Goal: Task Accomplishment & Management: Manage account settings

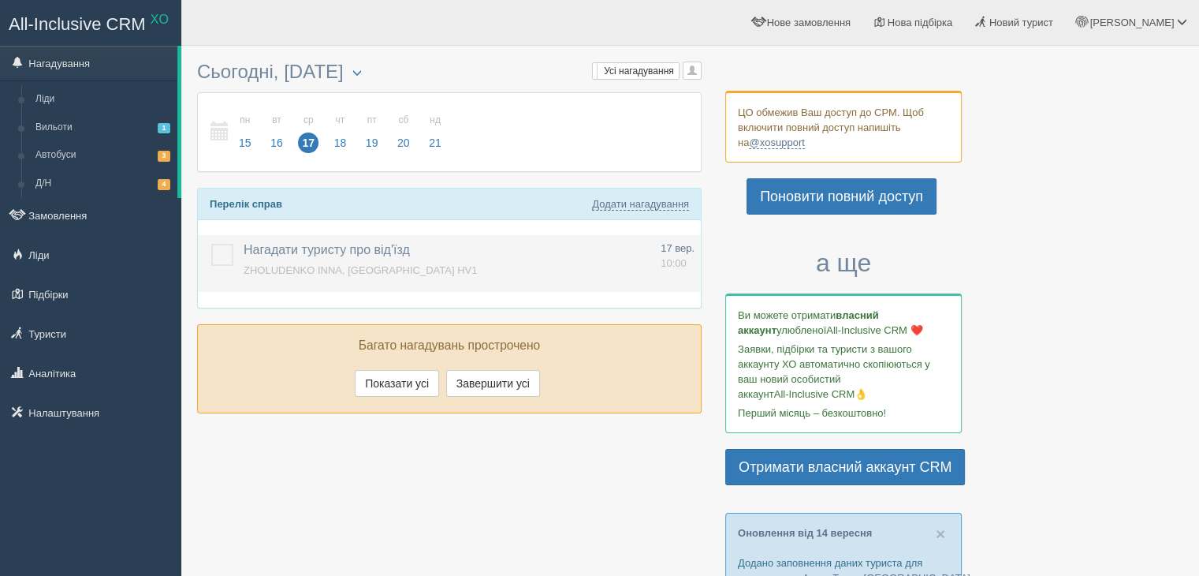
click at [211, 244] on label at bounding box center [211, 244] width 0 height 0
click at [0, 0] on input "checkbox" at bounding box center [0, 0] width 0 height 0
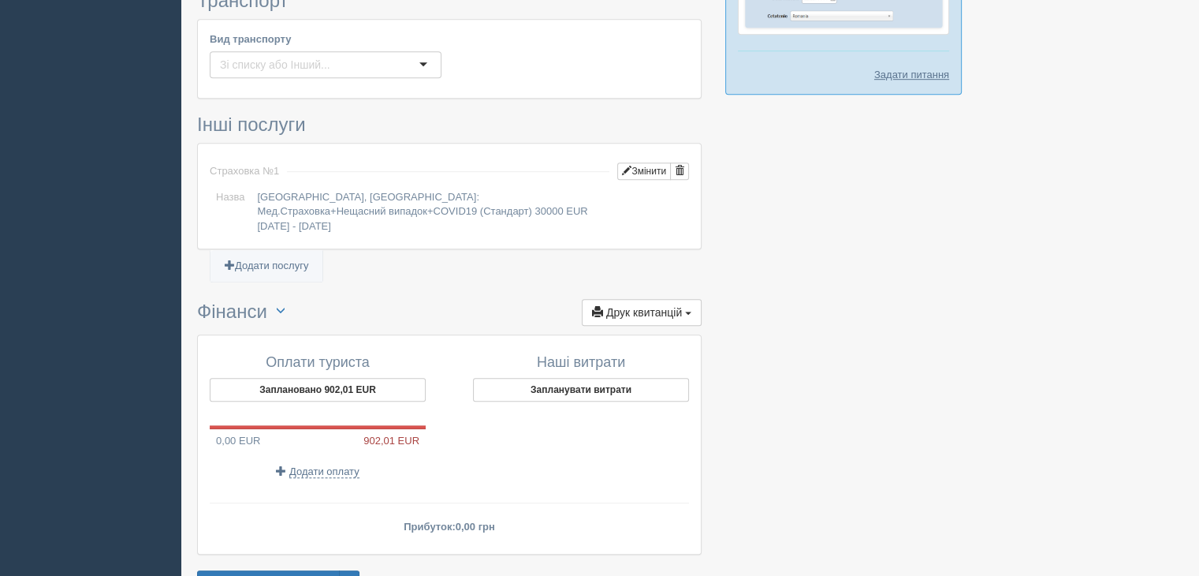
scroll to position [1132, 0]
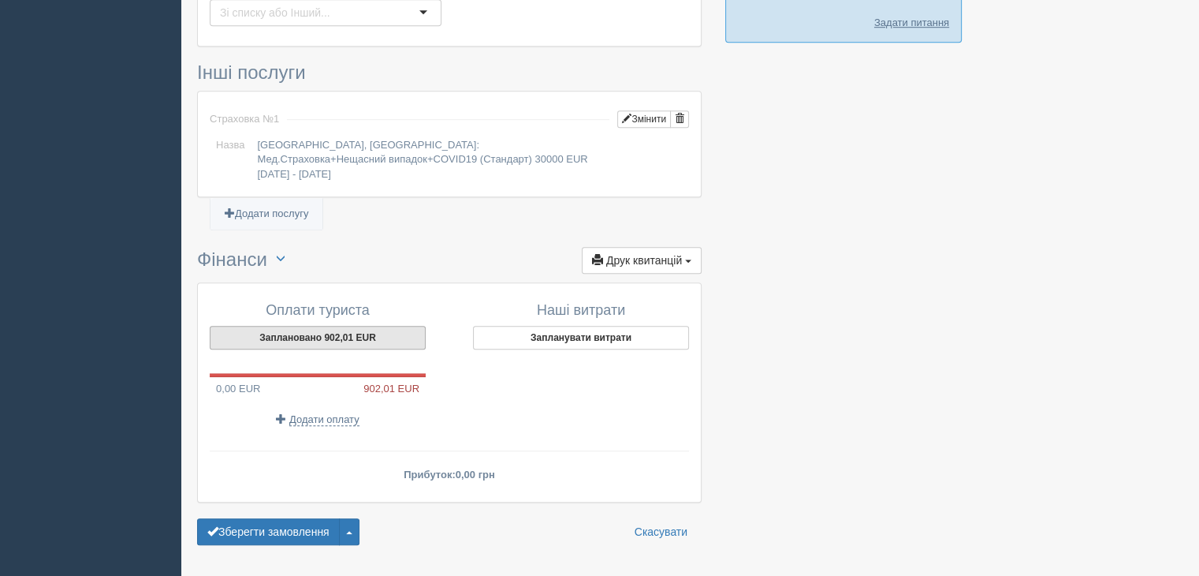
click at [348, 326] on button "Заплановано 902,01 EUR" at bounding box center [318, 338] width 216 height 24
click at [375, 326] on button "Заплановано 902,01 EUR" at bounding box center [318, 338] width 216 height 24
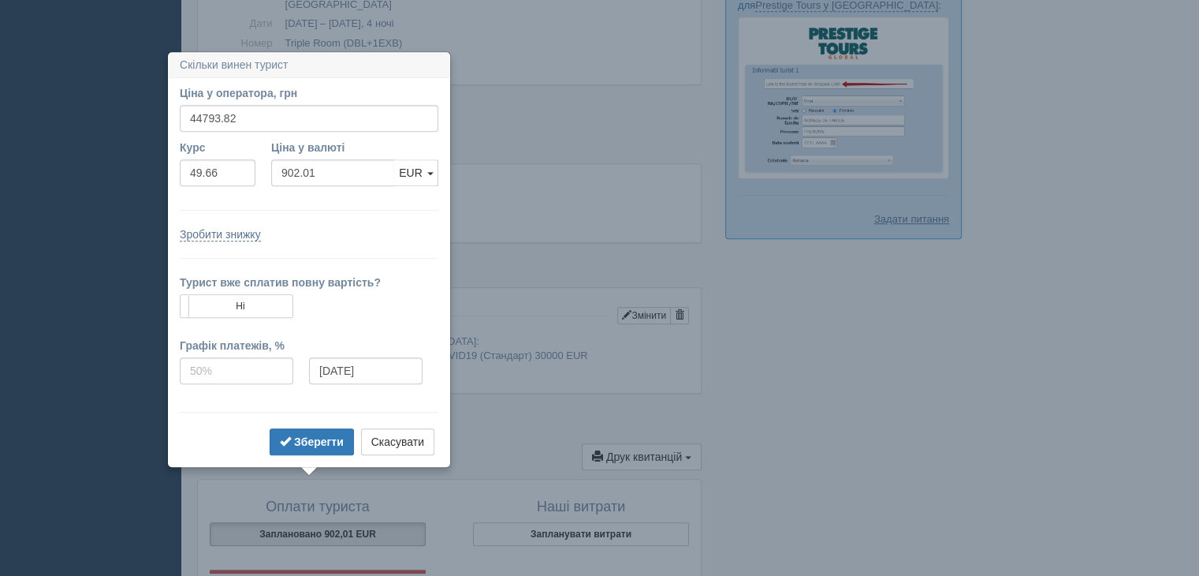
scroll to position [908, 0]
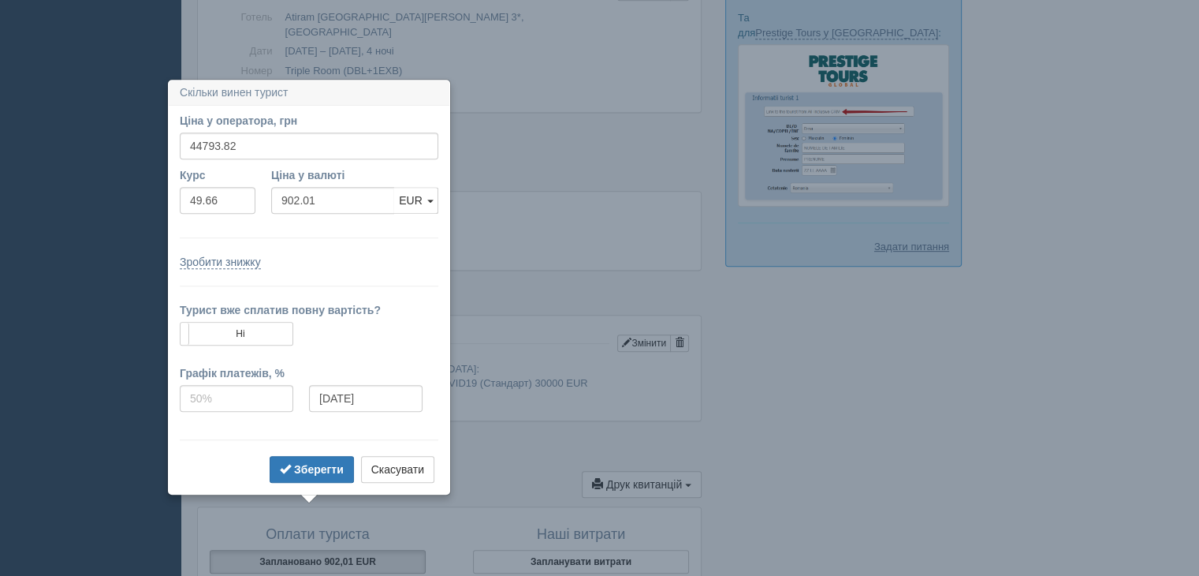
click at [370, 234] on form "Ціна у оператора, грн 44793.82 Вказати ціну у валюті Курс 49.66 Ціна у валюті 9…" at bounding box center [309, 300] width 259 height 374
click at [296, 464] on b "Зберегти" at bounding box center [319, 469] width 50 height 13
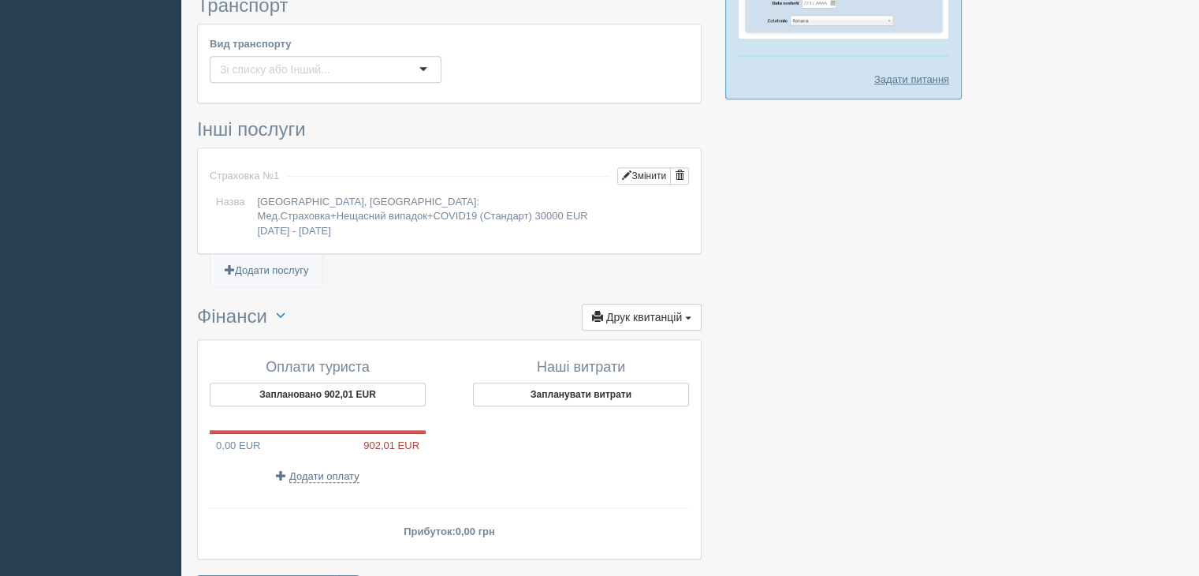
scroll to position [1132, 0]
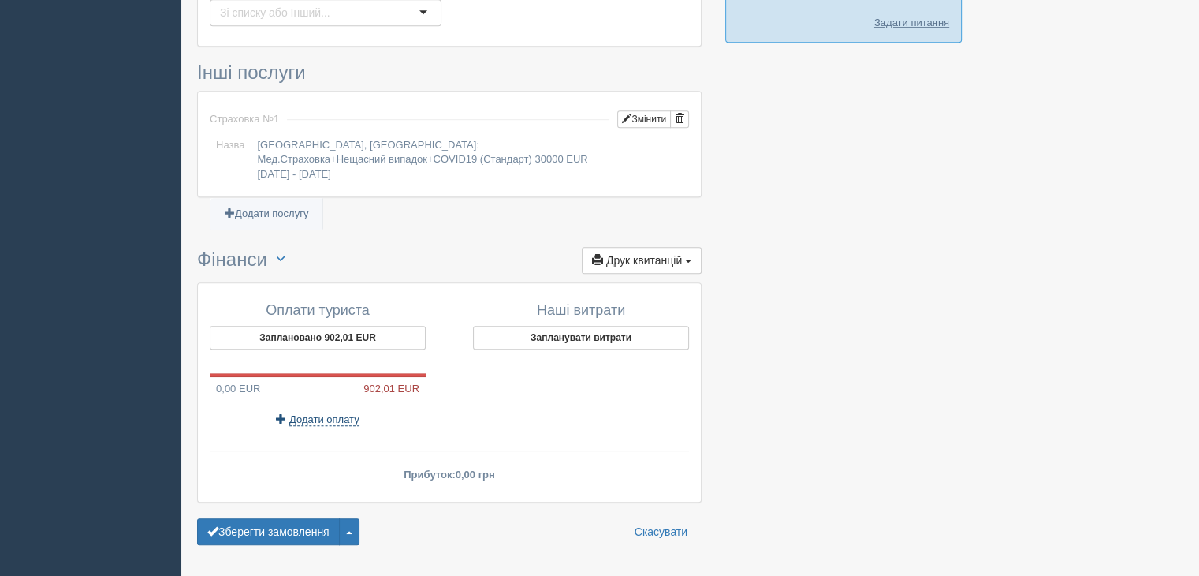
click at [303, 413] on span "Додати оплату" at bounding box center [324, 419] width 70 height 13
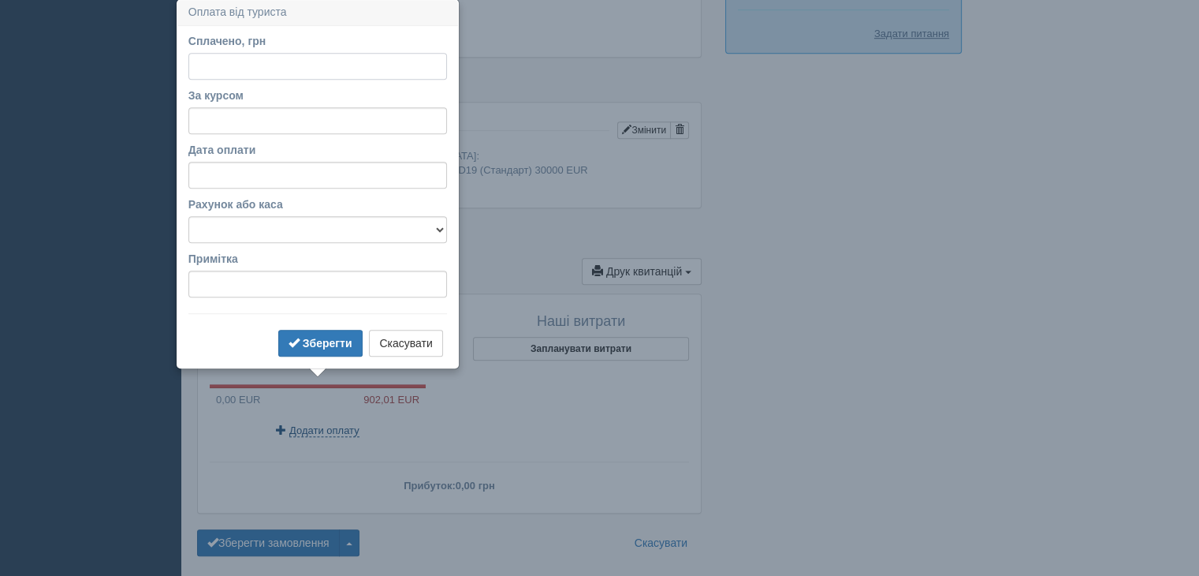
scroll to position [1120, 0]
type input "20000"
click at [210, 125] on input "За курсом" at bounding box center [317, 122] width 259 height 27
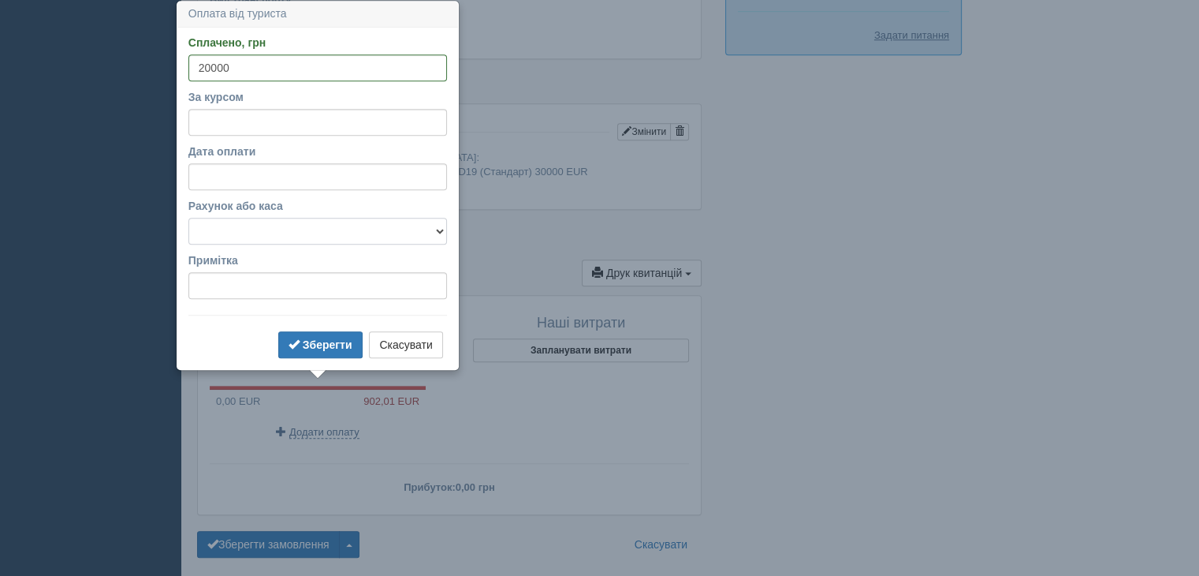
click at [371, 240] on select "Готівка Картка Рахунок у банку" at bounding box center [317, 231] width 259 height 27
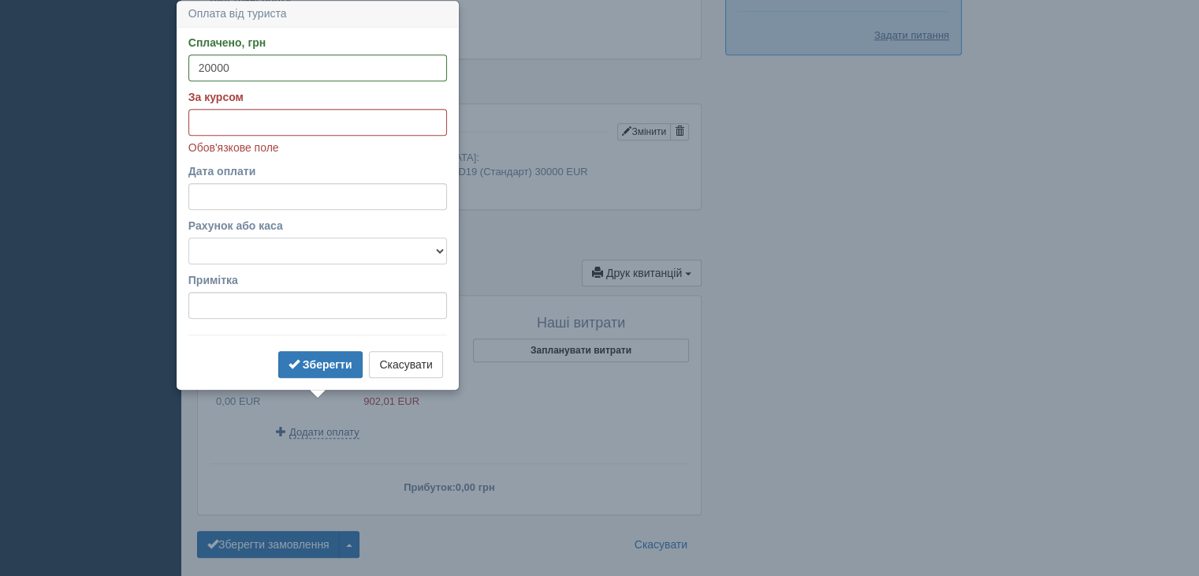
select select "1166"
click at [188, 237] on select "Готівка Картка Рахунок у банку" at bounding box center [317, 250] width 259 height 27
click at [205, 110] on input "За курсом" at bounding box center [317, 122] width 259 height 27
click at [207, 64] on input "20000" at bounding box center [317, 67] width 259 height 27
click at [205, 115] on input "За курсом" at bounding box center [317, 122] width 259 height 27
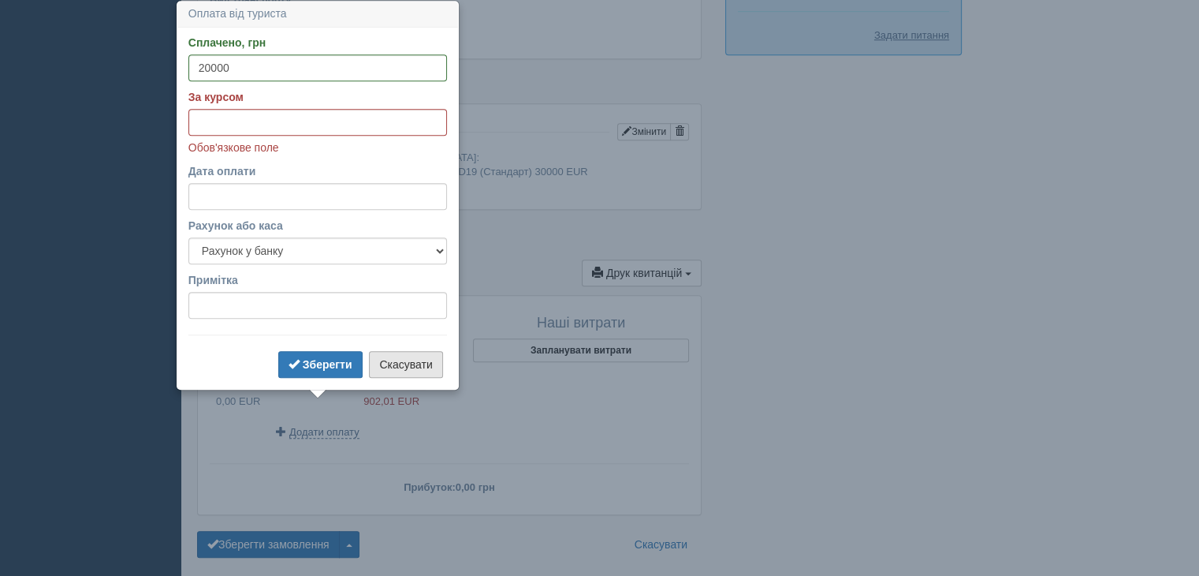
click at [378, 365] on button "Скасувати" at bounding box center [405, 364] width 73 height 27
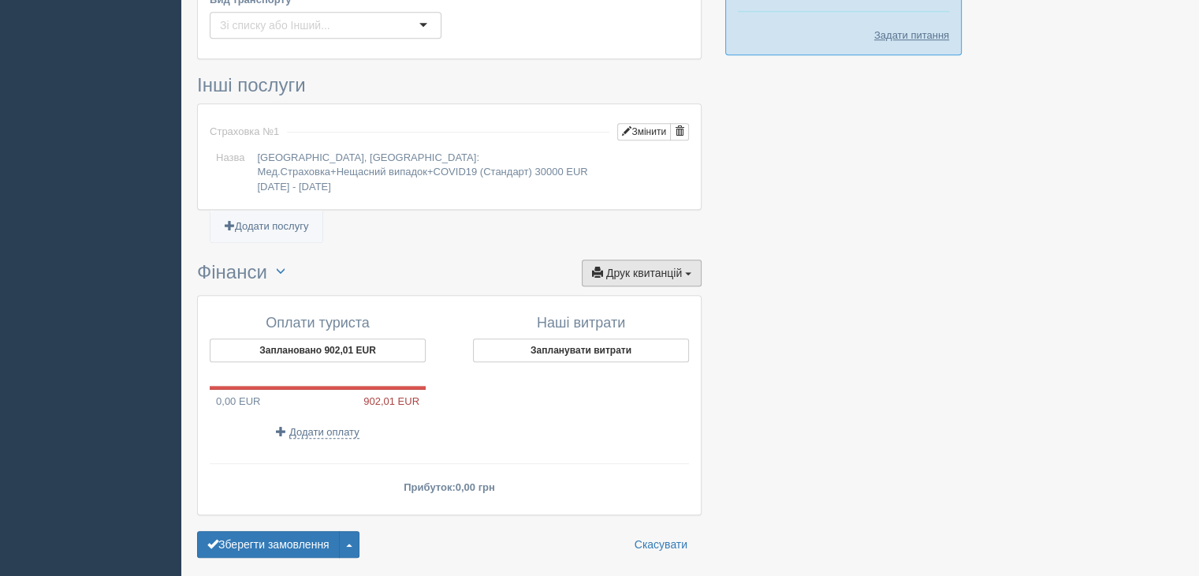
click at [675, 266] on span "Друк квитанцій" at bounding box center [644, 272] width 76 height 13
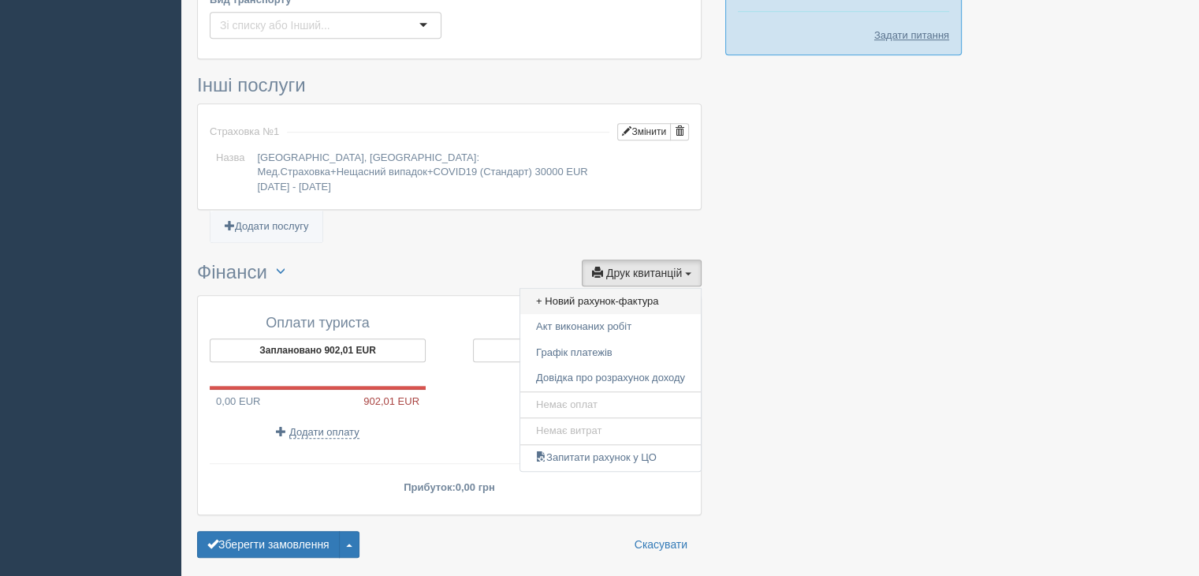
click at [658, 289] on link "+ Новий рахунок-фактура" at bounding box center [610, 302] width 181 height 26
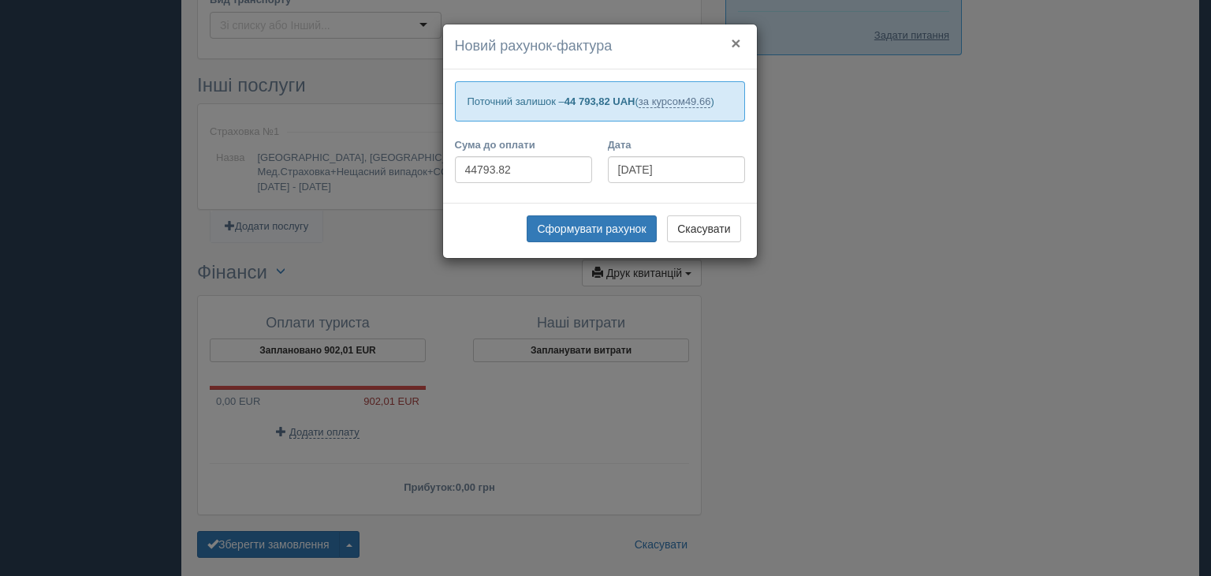
click at [735, 42] on button "×" at bounding box center [735, 43] width 9 height 17
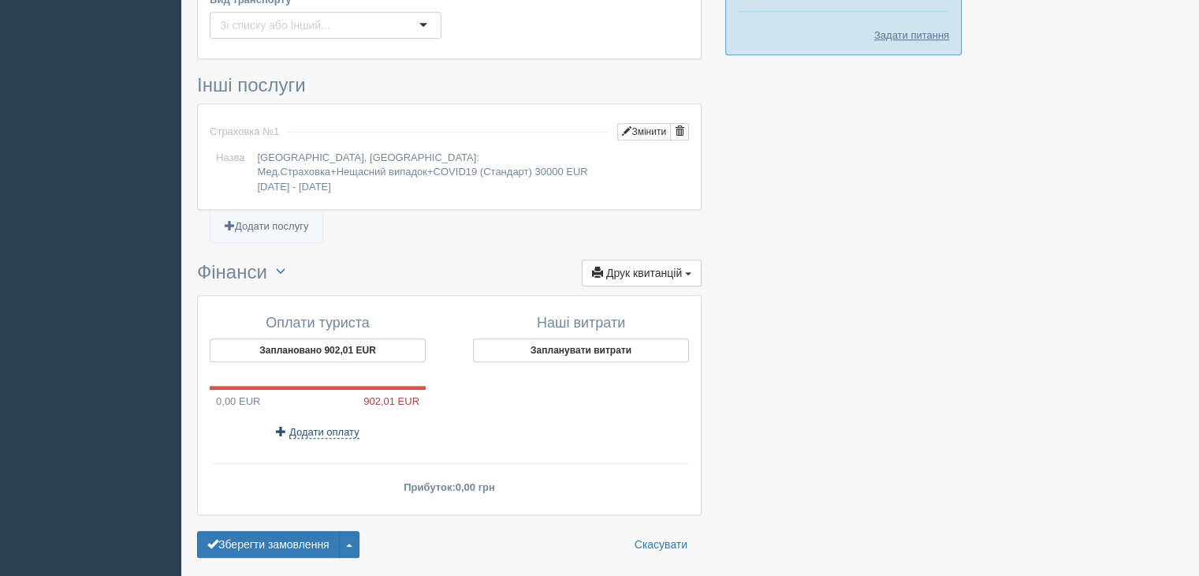
click at [322, 426] on span "Додати оплату" at bounding box center [324, 432] width 70 height 13
select select
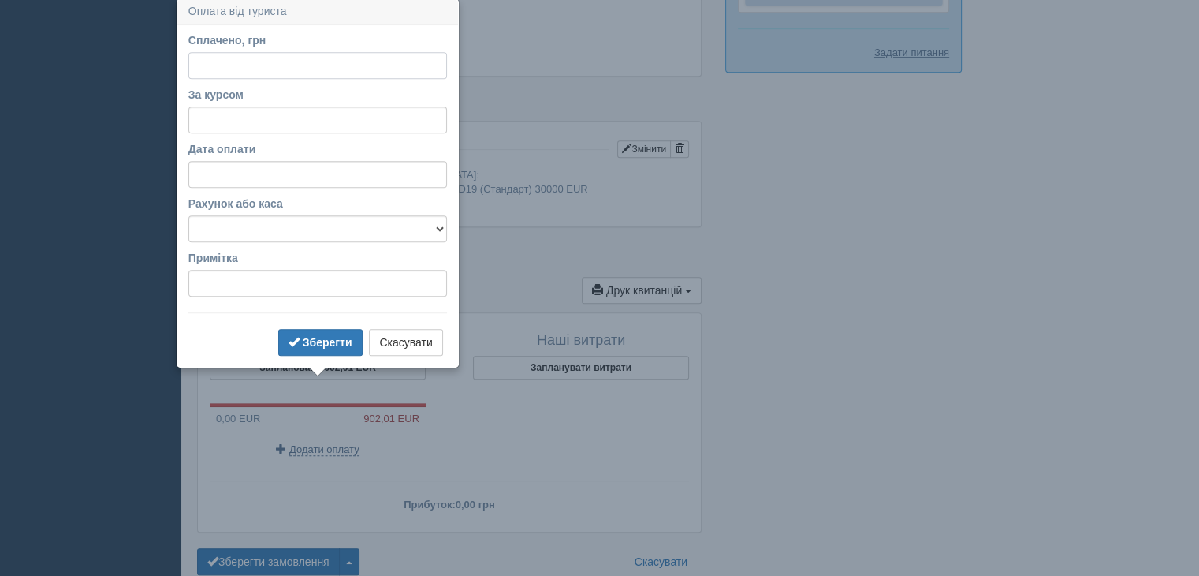
scroll to position [1100, 0]
type input "20000"
click at [227, 118] on input "За курсом" at bounding box center [317, 122] width 259 height 27
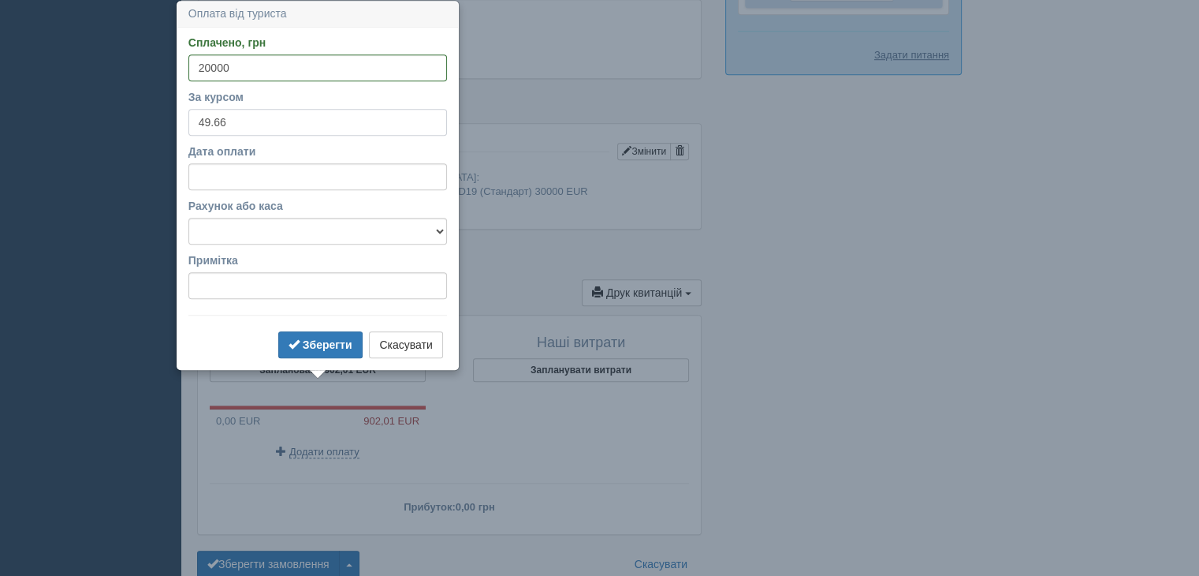
type input "49.66"
click at [321, 247] on form "Сплачено, грн 20000 За курсом 49.66 Дата оплати Рахунок або каса Готівка Картка…" at bounding box center [317, 198] width 259 height 327
click at [320, 233] on select "Готівка Картка Рахунок у банку" at bounding box center [317, 231] width 259 height 27
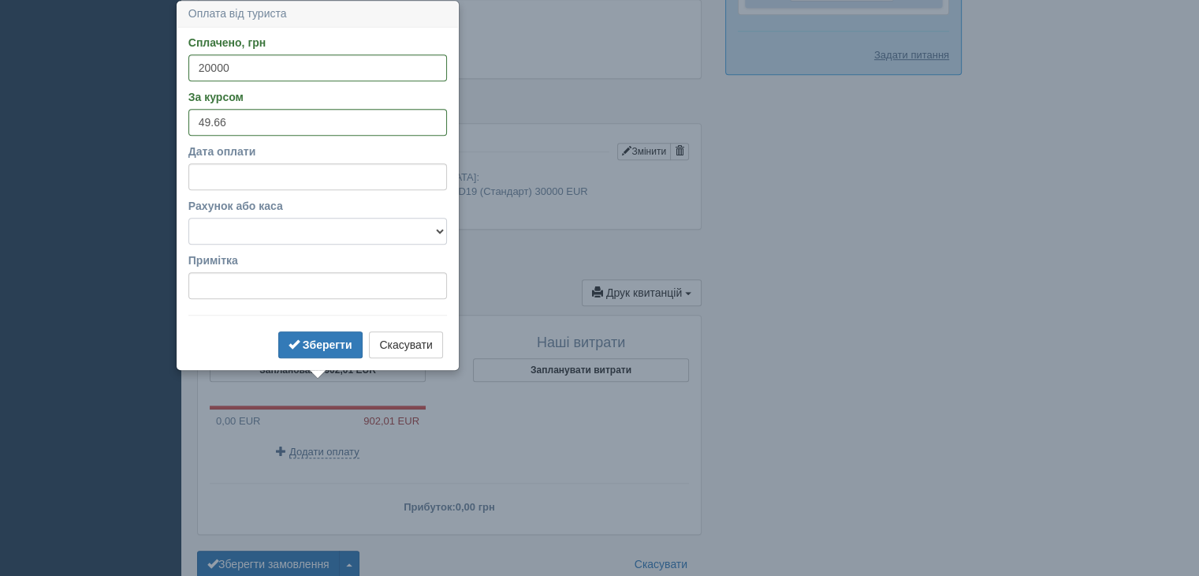
select select "1166"
click at [188, 218] on select "Готівка Картка Рахунок у банку" at bounding box center [317, 231] width 259 height 27
click at [318, 345] on b "Зберегти" at bounding box center [328, 344] width 50 height 13
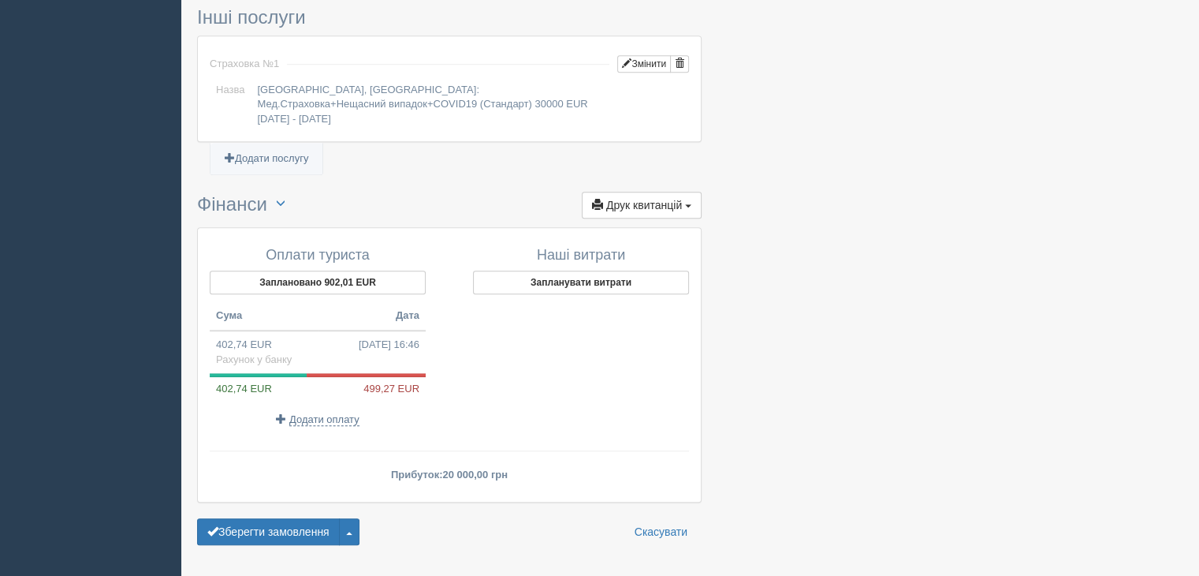
scroll to position [1030, 0]
